Goal: Information Seeking & Learning: Learn about a topic

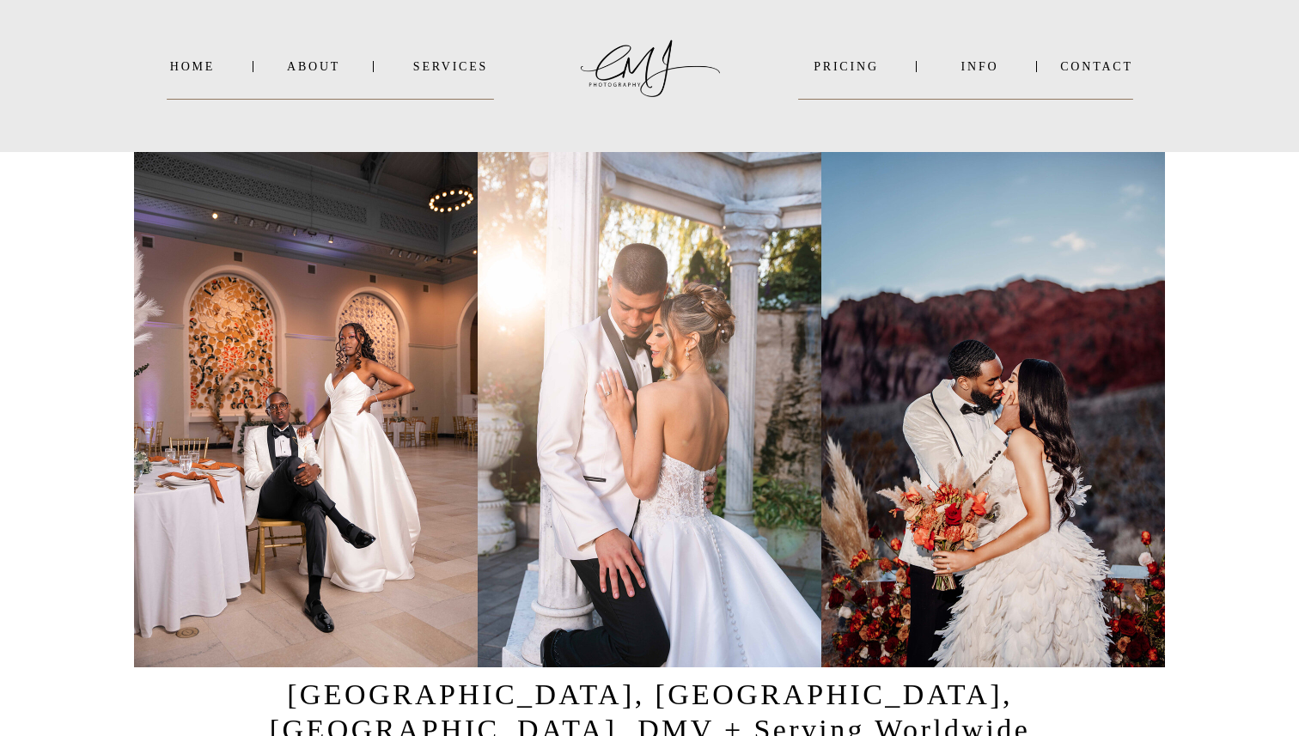
scroll to position [21, 0]
click at [839, 66] on nav "PRICING" at bounding box center [846, 65] width 96 height 13
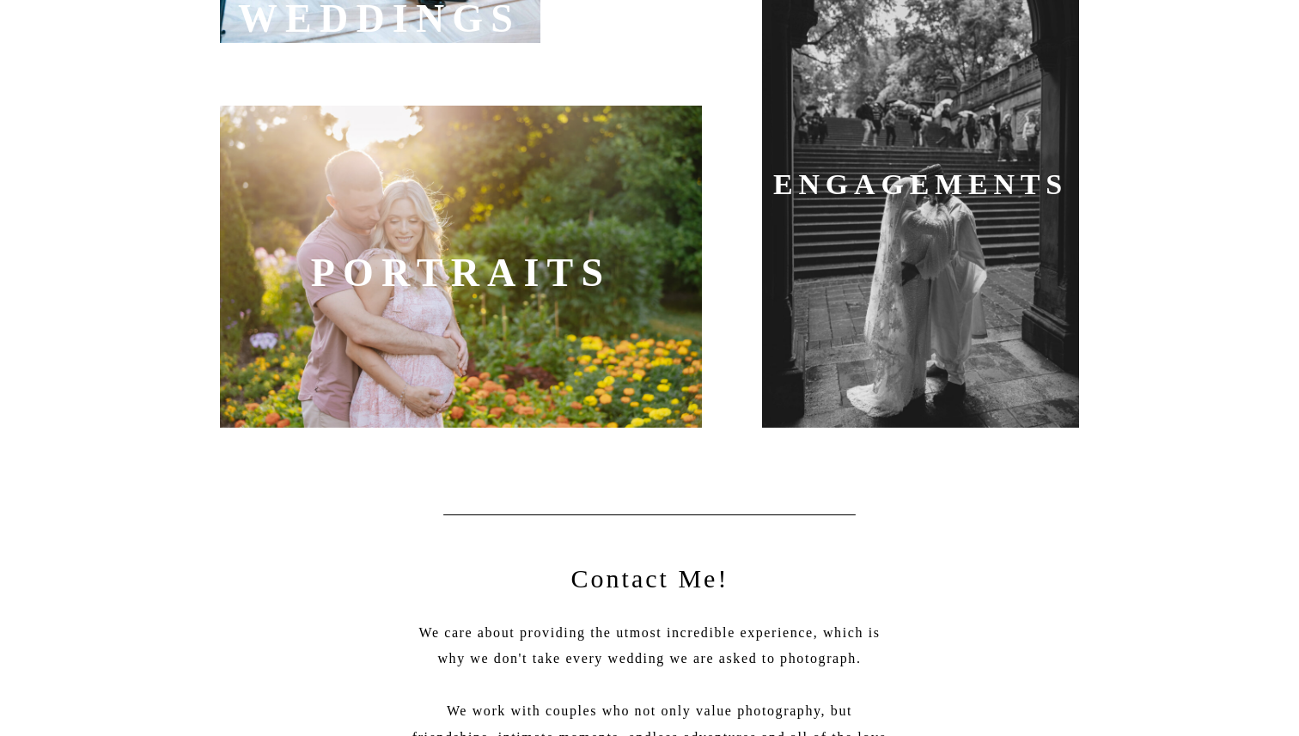
scroll to position [949, 0]
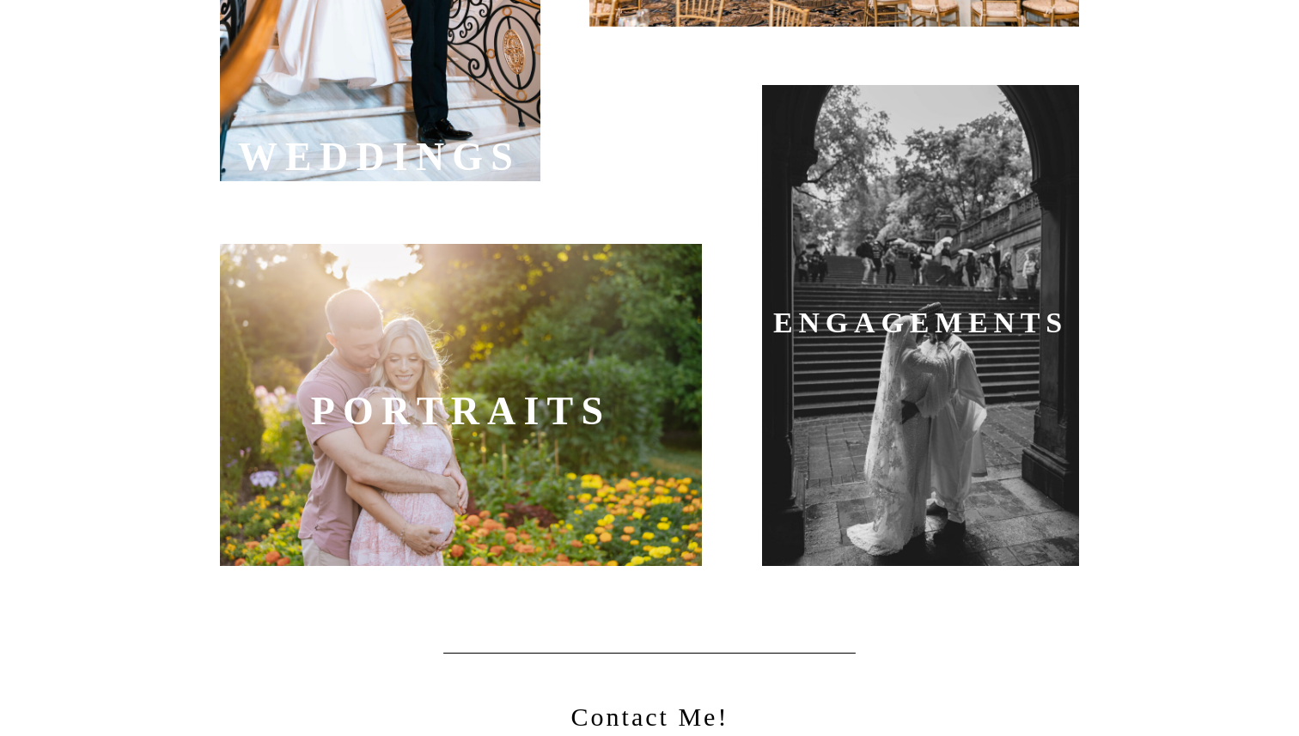
click at [854, 258] on div at bounding box center [920, 325] width 317 height 481
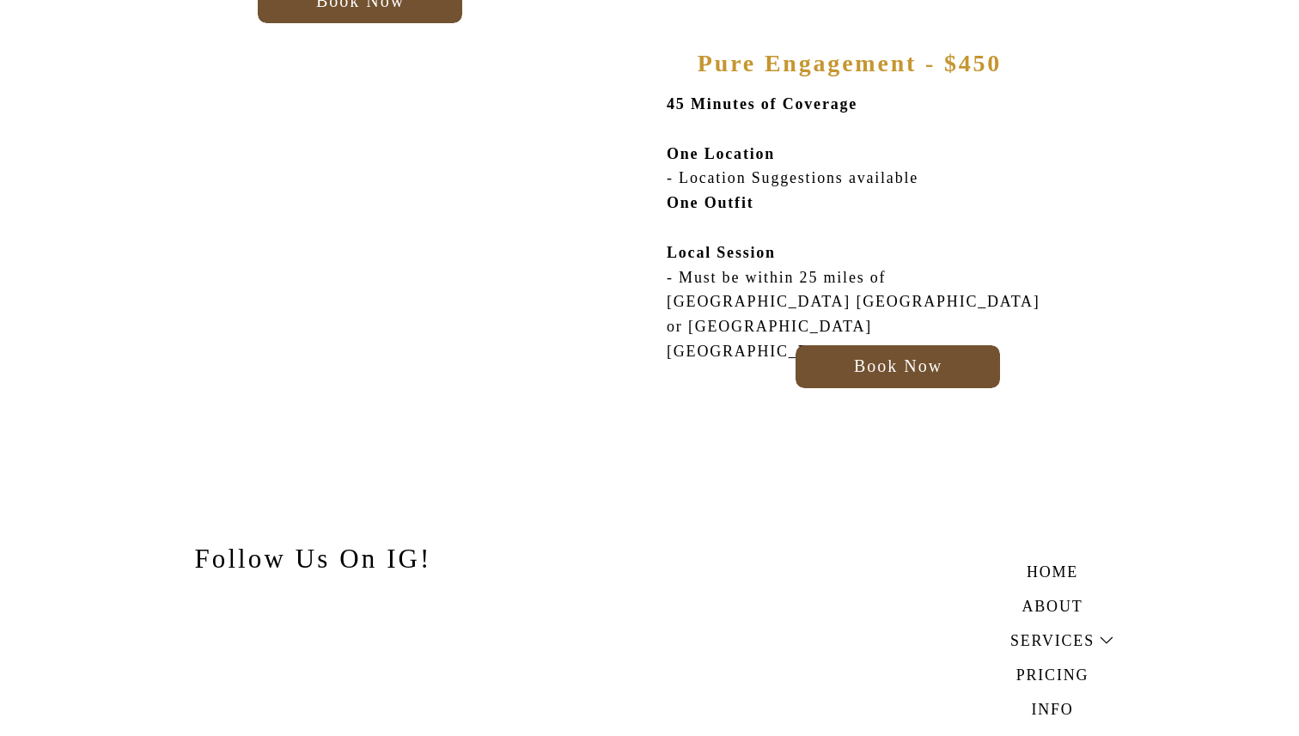
scroll to position [924, 0]
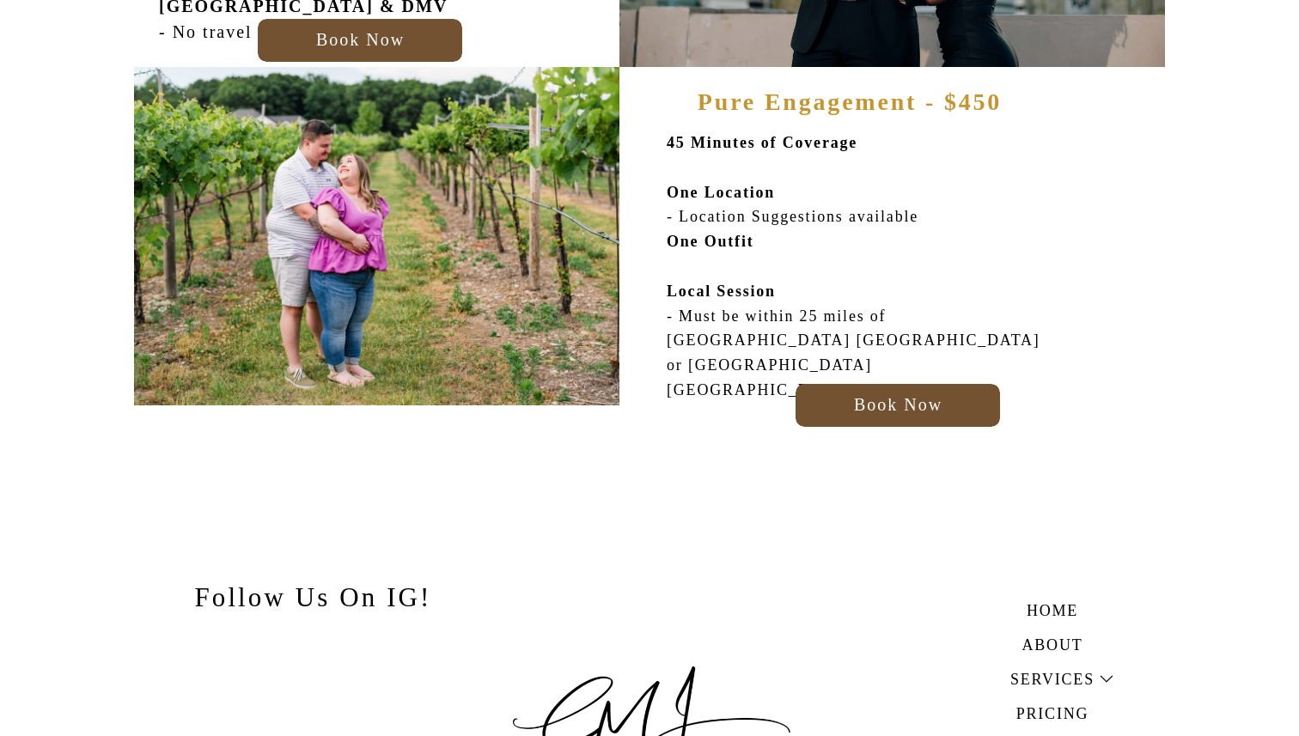
click at [831, 416] on div at bounding box center [897, 405] width 204 height 43
